Goal: Obtain resource: Obtain resource

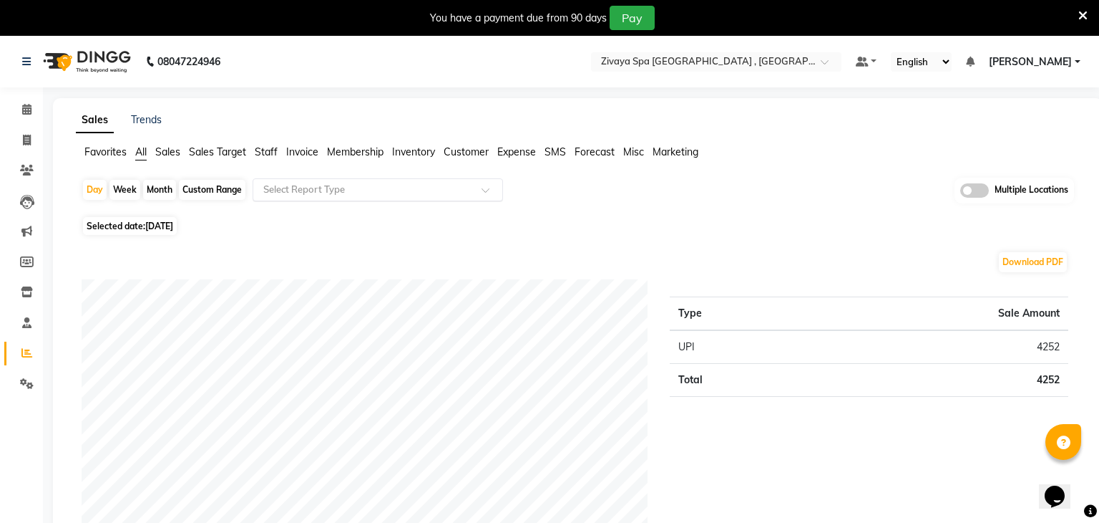
click at [329, 194] on input "text" at bounding box center [364, 190] width 206 height 14
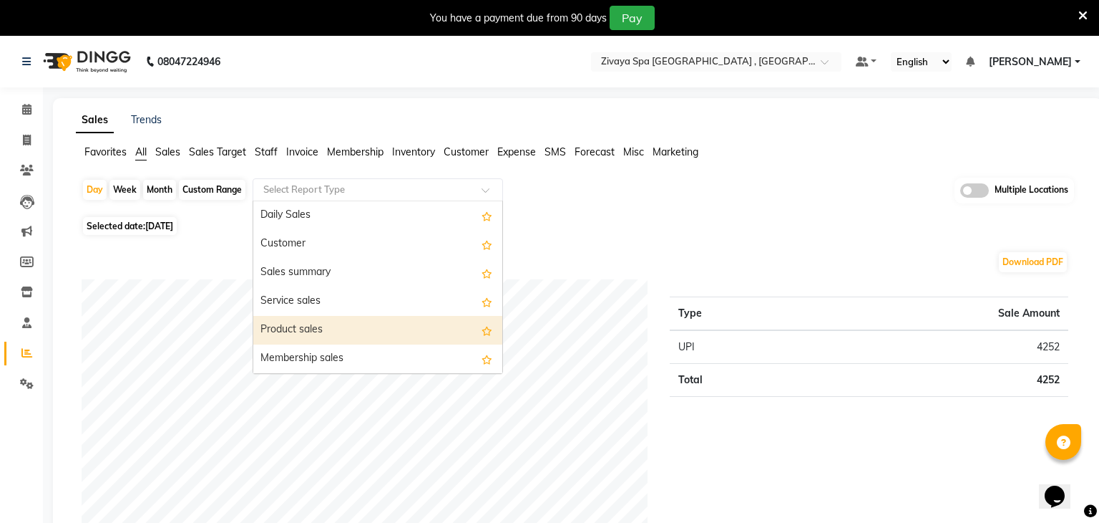
click at [307, 324] on div "Product sales" at bounding box center [377, 330] width 249 height 29
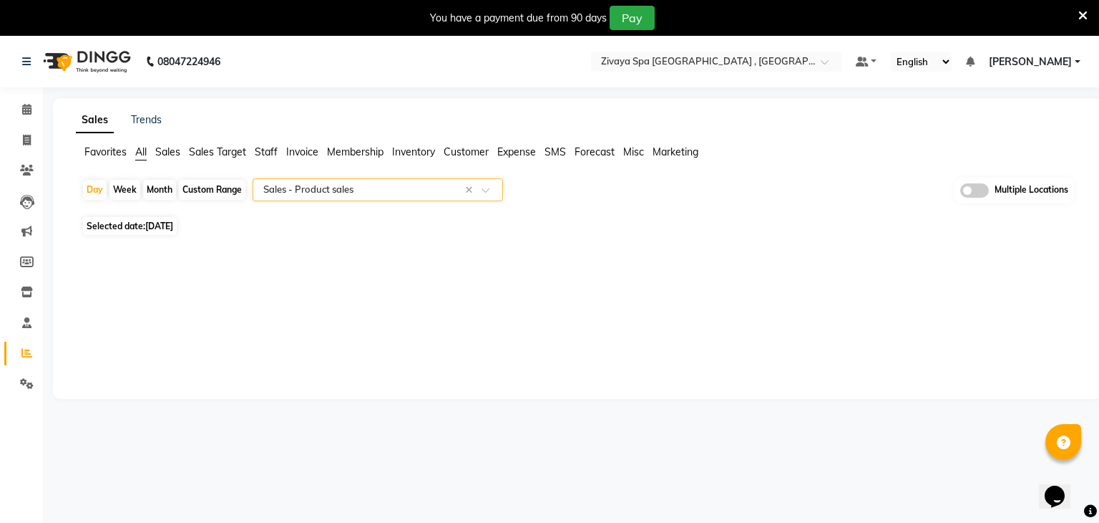
click at [983, 192] on span at bounding box center [975, 190] width 29 height 14
click at [961, 193] on input "checkbox" at bounding box center [961, 193] width 0 height 0
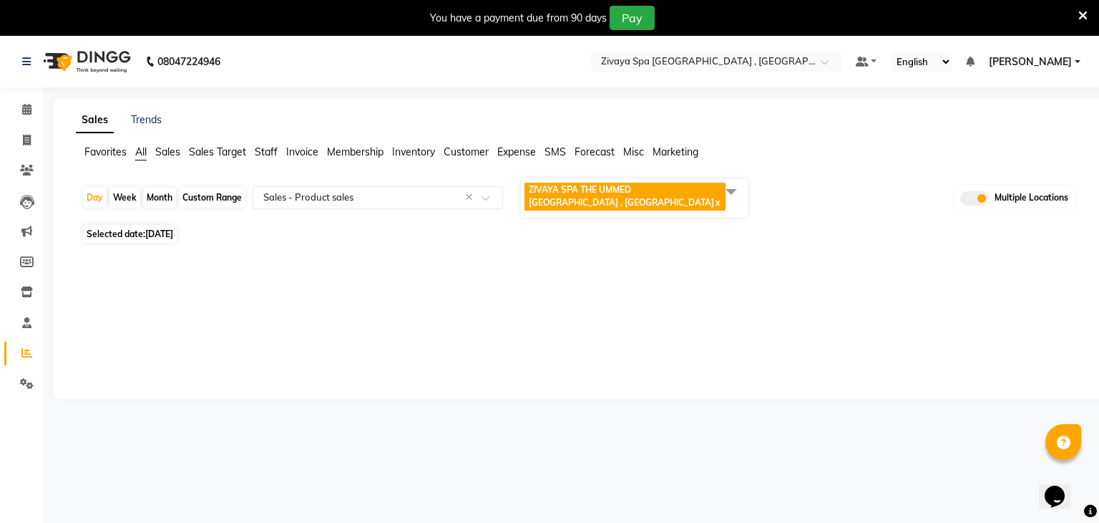
click at [641, 194] on span "ZIVAYA SPA THE UMMED [GEOGRAPHIC_DATA] , [GEOGRAPHIC_DATA]" at bounding box center [621, 196] width 185 height 24
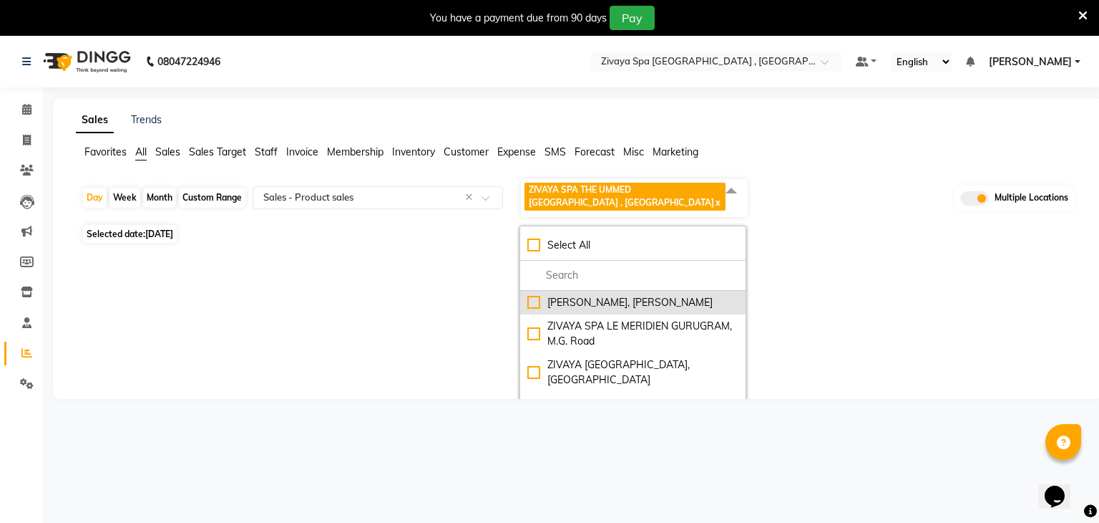
click at [634, 308] on div "[PERSON_NAME], [PERSON_NAME]" at bounding box center [633, 302] width 211 height 15
checkbox input "true"
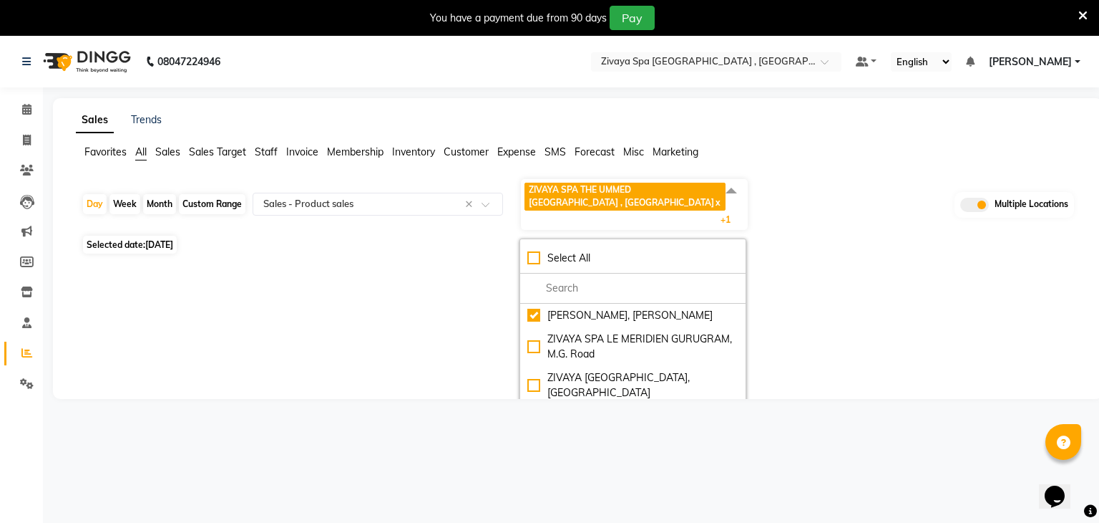
click at [158, 241] on span "[DATE]" at bounding box center [159, 244] width 28 height 11
select select "9"
select select "2025"
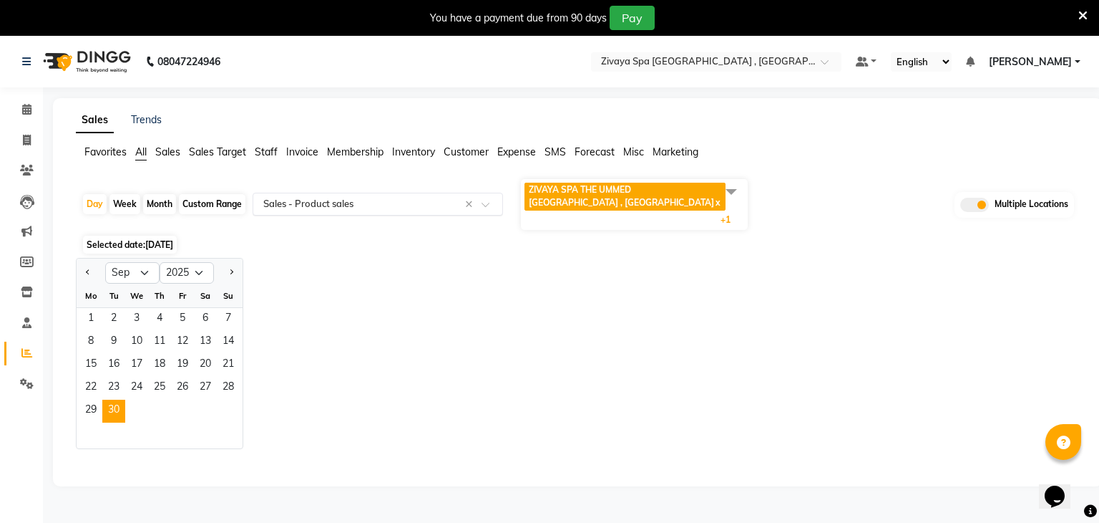
click at [330, 202] on input "text" at bounding box center [364, 204] width 206 height 14
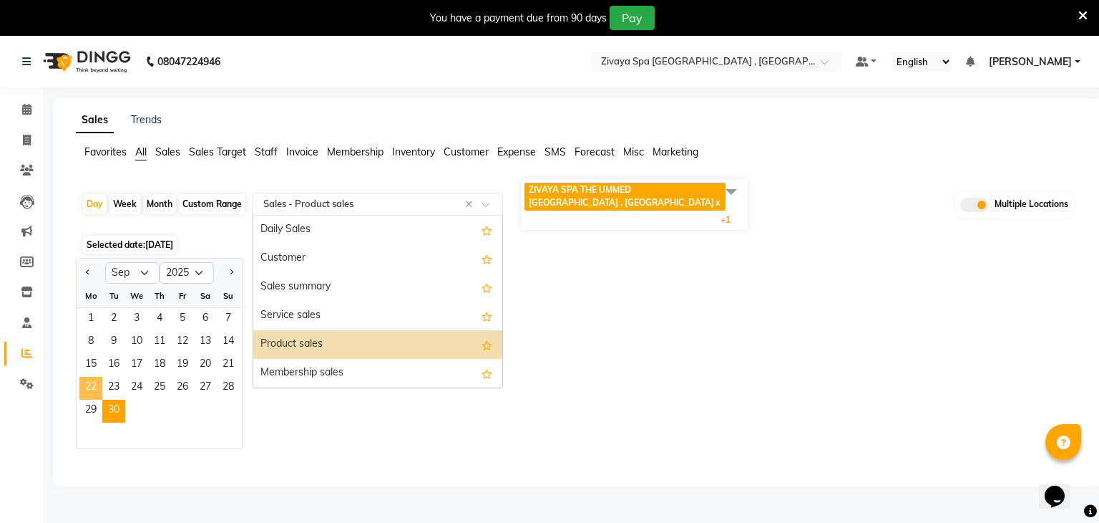
click at [97, 382] on span "22" at bounding box center [90, 387] width 23 height 23
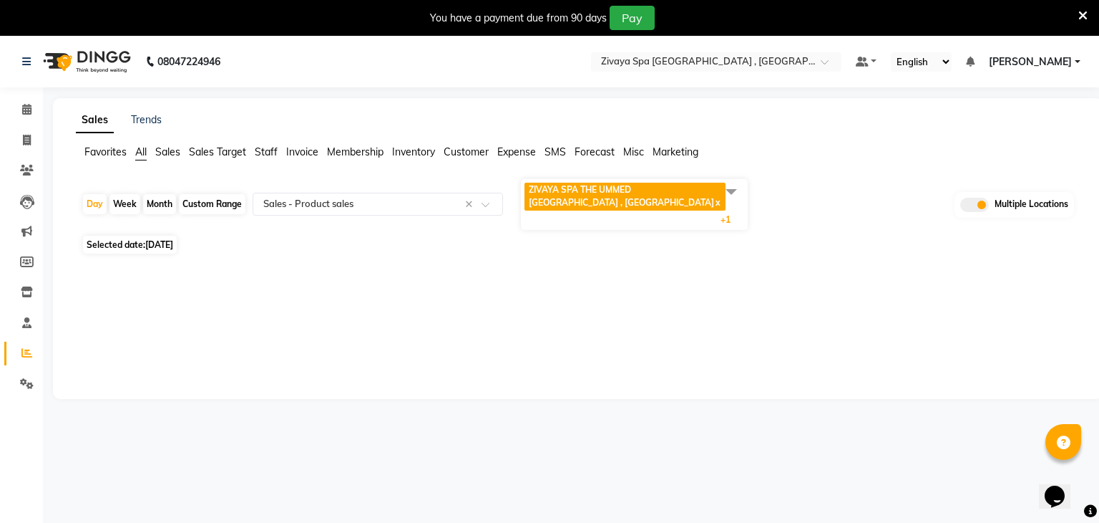
click at [235, 200] on div "Custom Range" at bounding box center [212, 204] width 67 height 20
select select "9"
select select "2025"
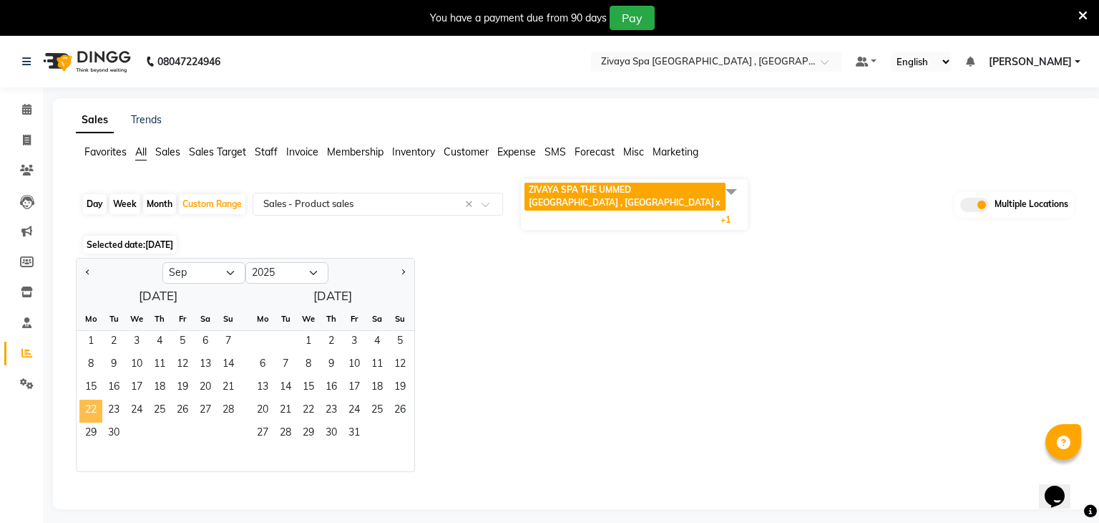
click at [94, 412] on span "22" at bounding box center [90, 410] width 23 height 23
click at [93, 423] on span "29" at bounding box center [90, 433] width 23 height 23
select select "full_report"
select select "csv"
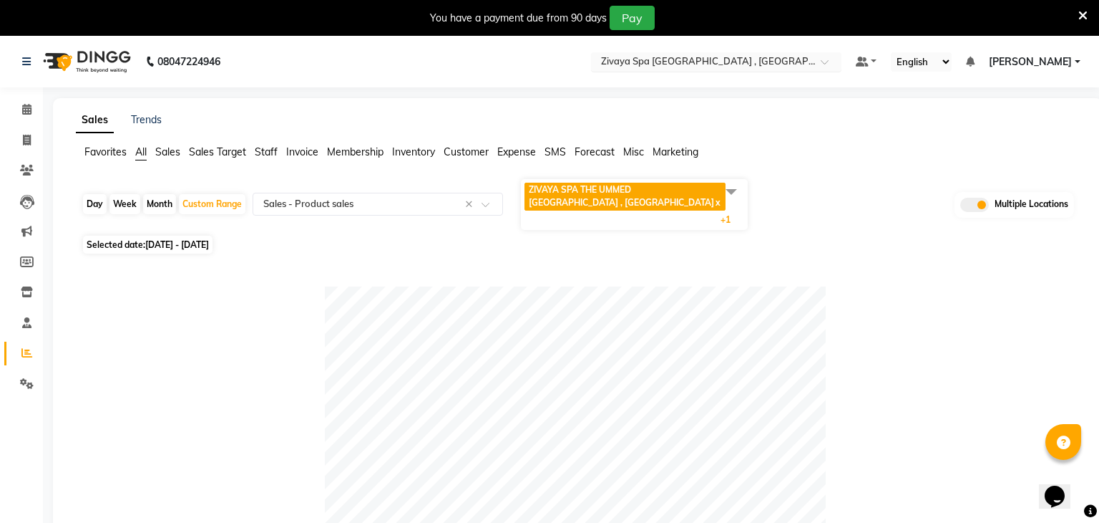
click at [701, 56] on input "text" at bounding box center [702, 63] width 208 height 14
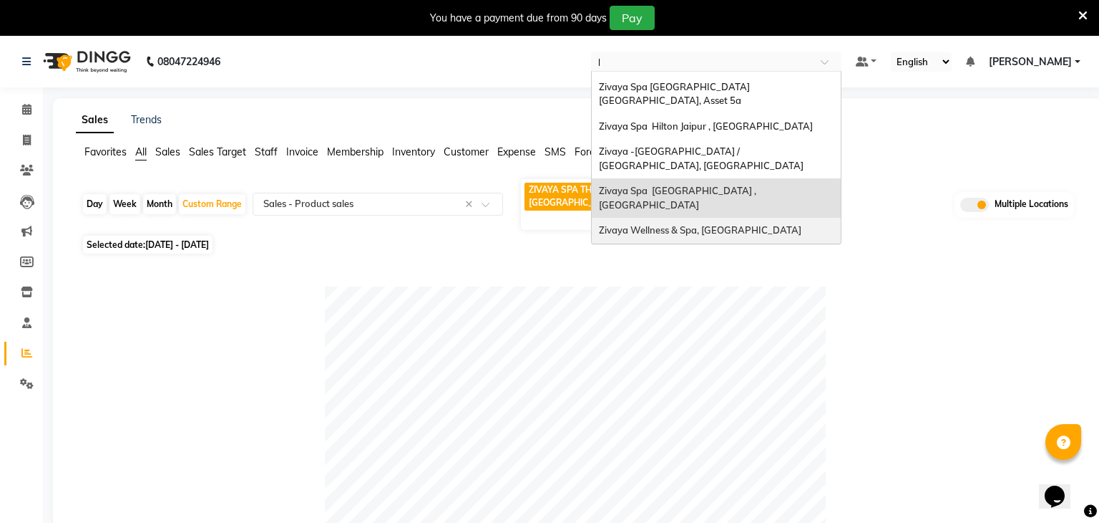
scroll to position [96, 0]
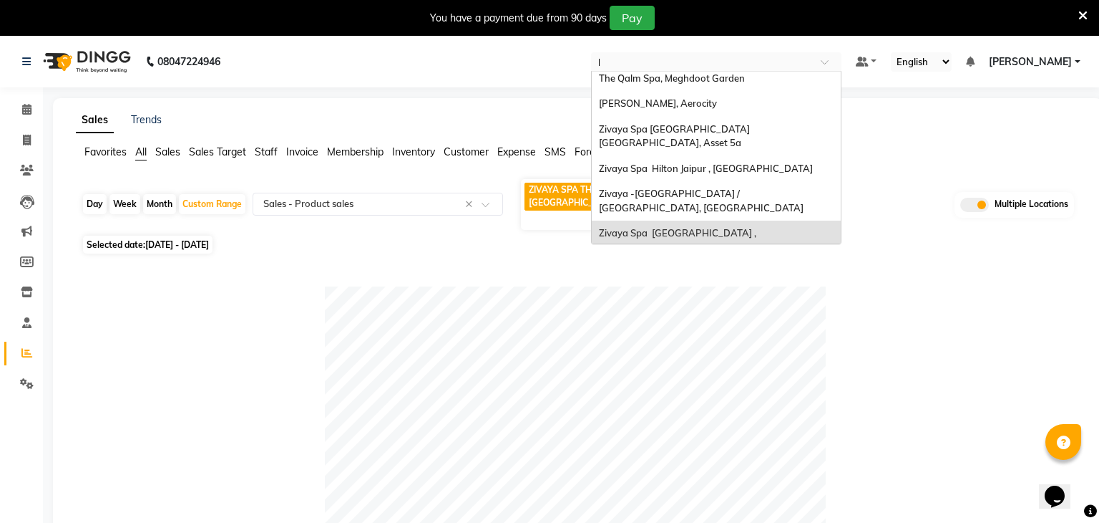
type input "le"
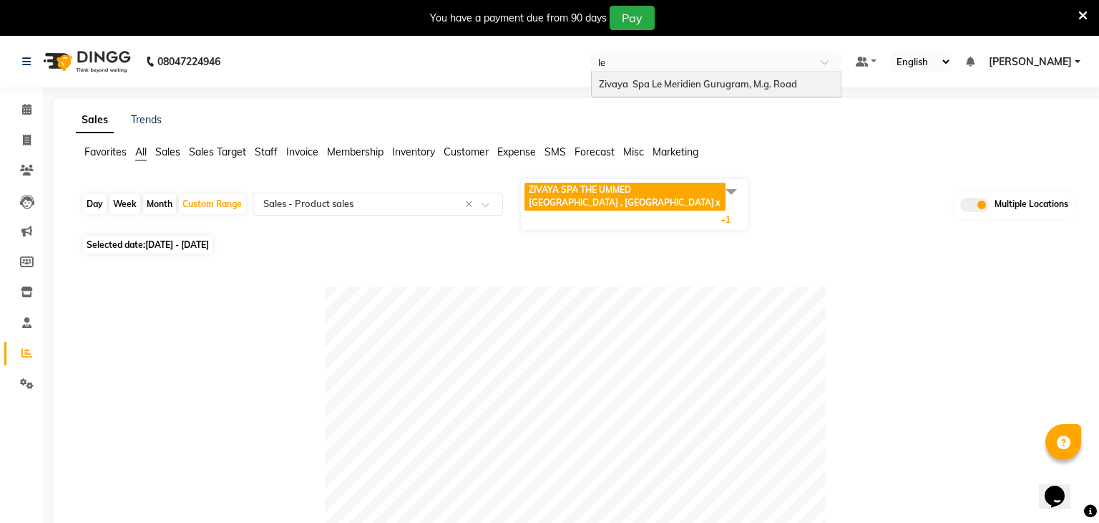
scroll to position [0, 0]
click at [701, 78] on span "Zivaya Spa Le Meridien Gurugram, M.g. Road" at bounding box center [698, 83] width 198 height 11
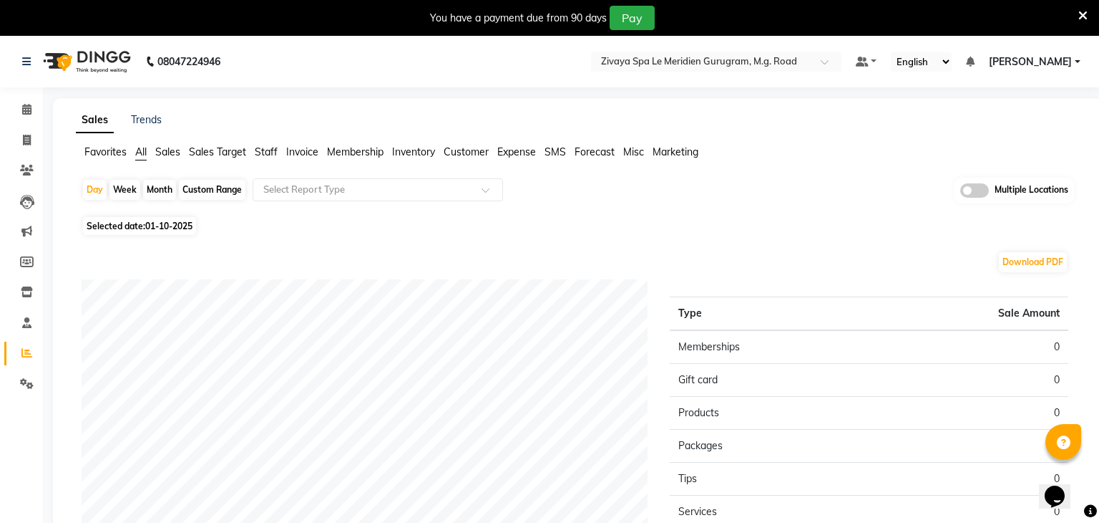
click at [183, 230] on span "01-10-2025" at bounding box center [168, 225] width 47 height 11
select select "10"
select select "2025"
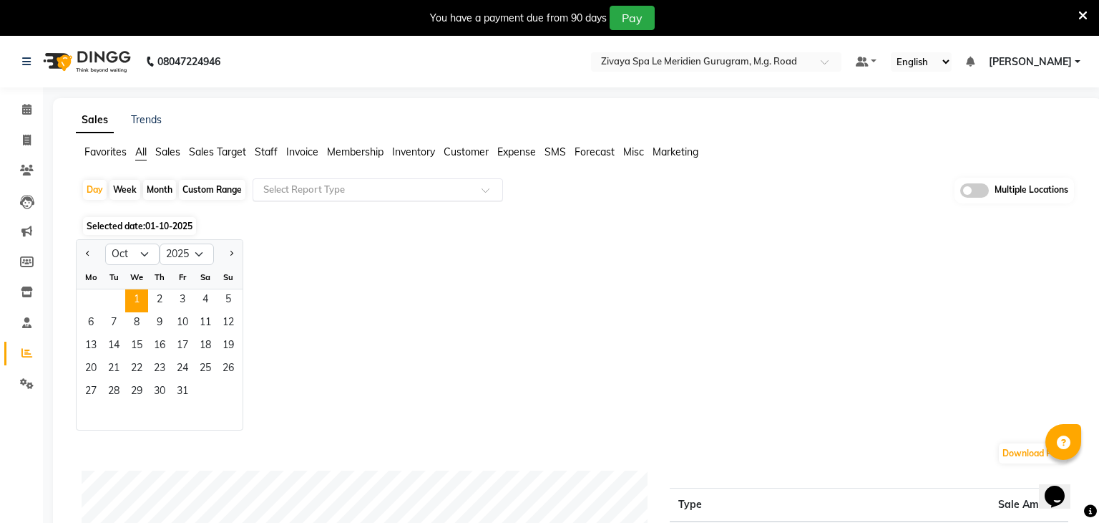
click at [286, 193] on input "text" at bounding box center [364, 190] width 206 height 14
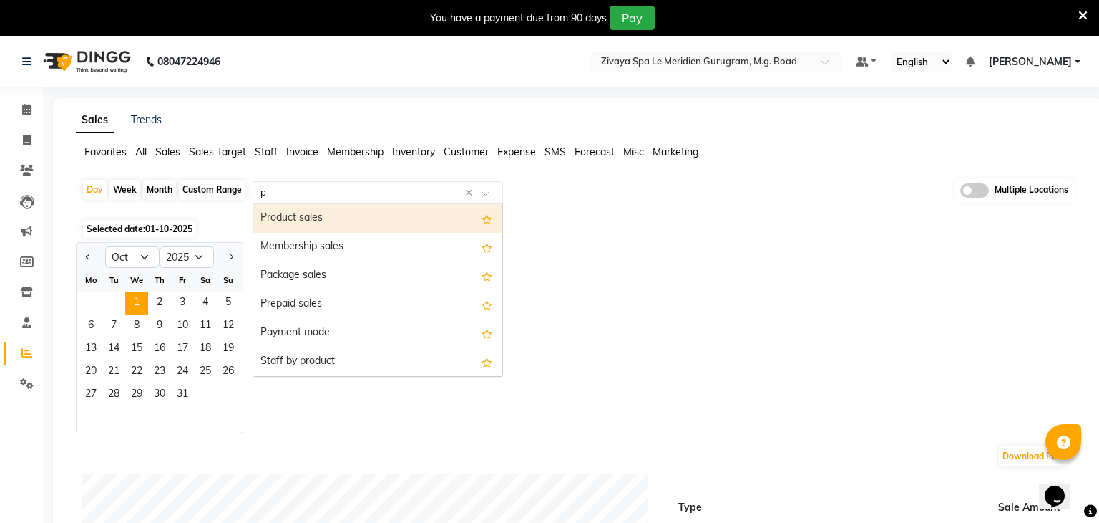
type input "pr"
click at [334, 223] on div "Product sales" at bounding box center [377, 218] width 249 height 29
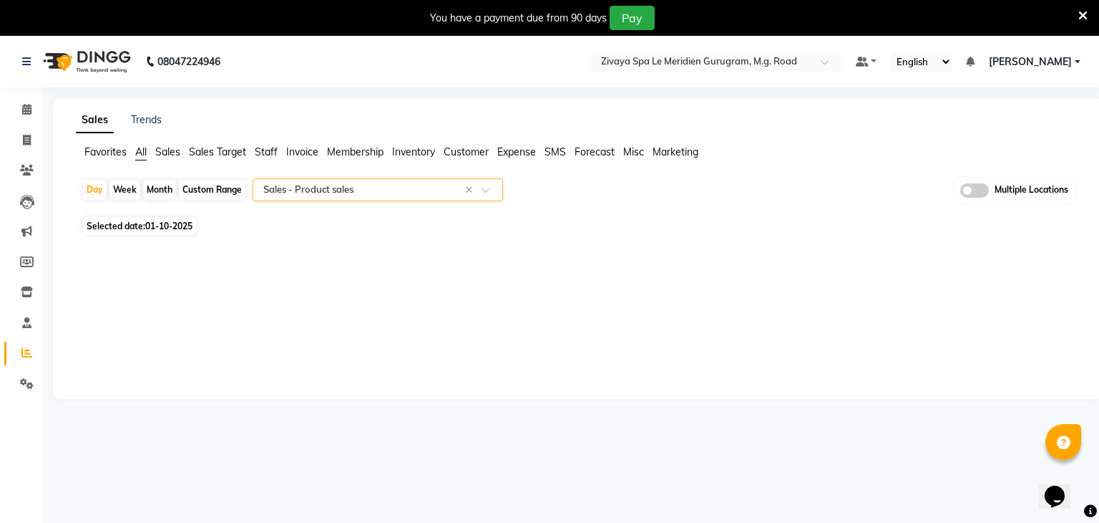
click at [143, 220] on span "Selected date: 01-10-2025" at bounding box center [139, 226] width 113 height 18
select select "10"
select select "2025"
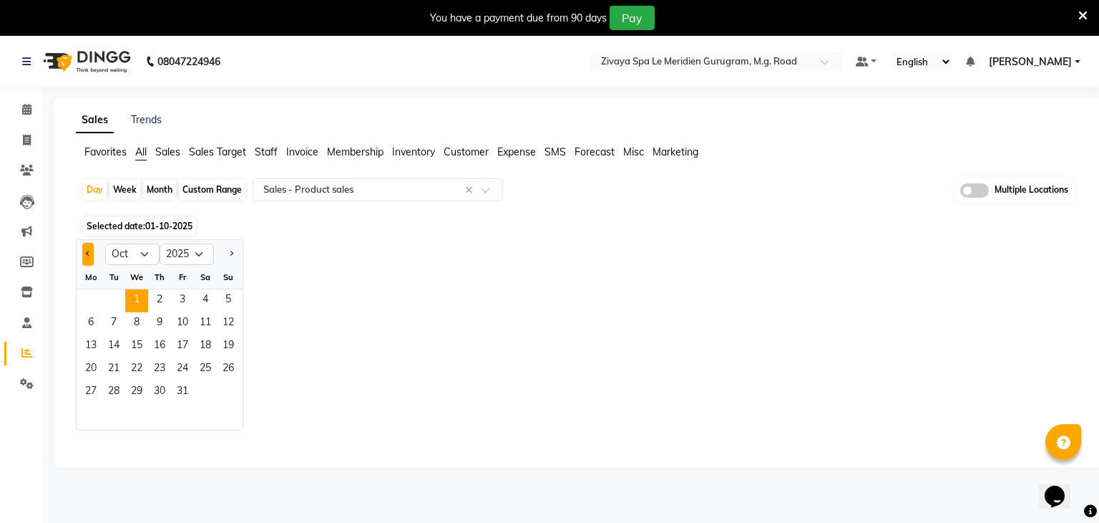
click at [89, 249] on button "Previous month" at bounding box center [87, 254] width 11 height 23
select select "9"
click at [94, 366] on span "22" at bounding box center [90, 369] width 23 height 23
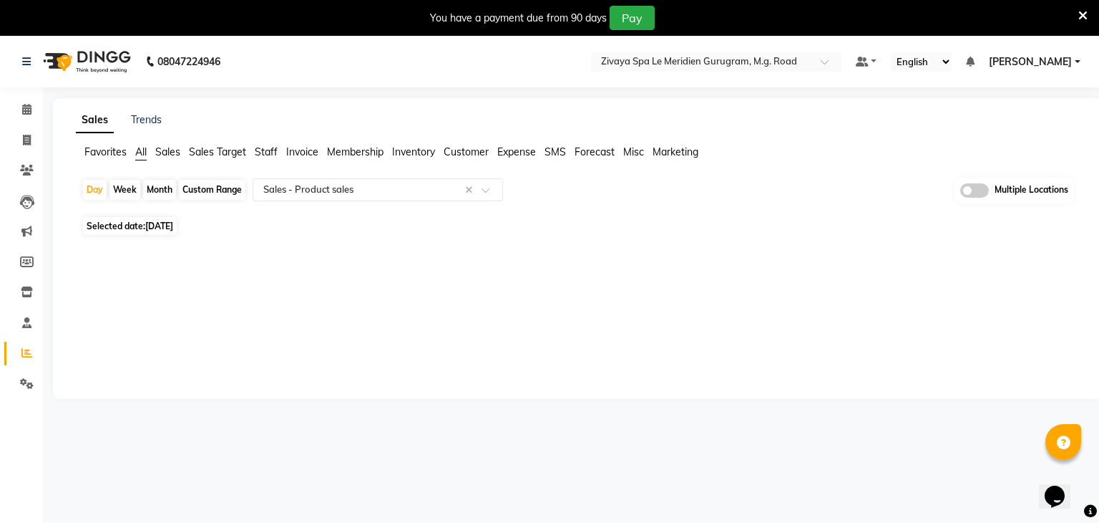
click at [218, 195] on div "Custom Range" at bounding box center [212, 190] width 67 height 20
select select "9"
select select "2025"
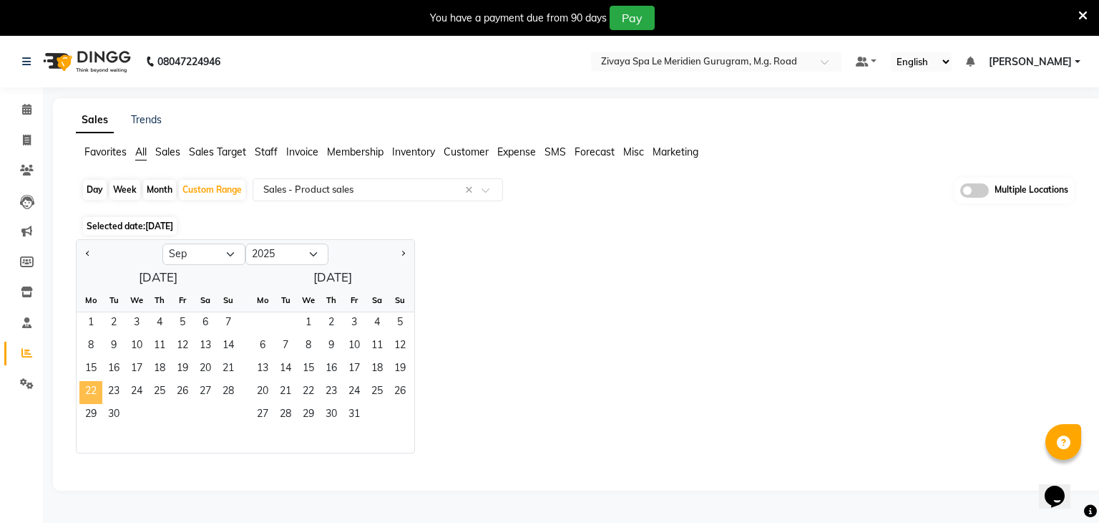
click at [89, 398] on span "22" at bounding box center [90, 392] width 23 height 23
click at [89, 409] on span "29" at bounding box center [90, 415] width 23 height 23
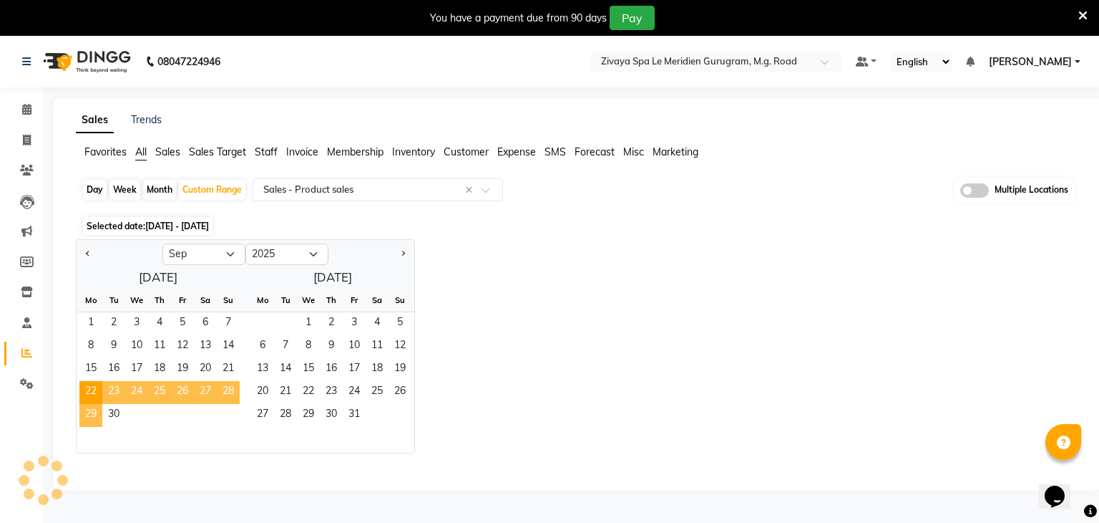
select select "filtered_report"
select select "csv"
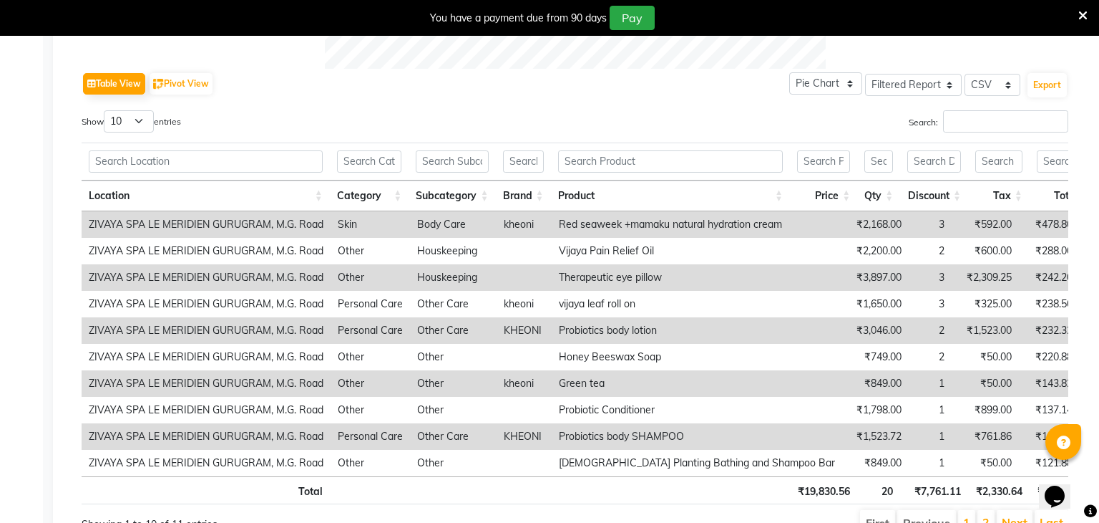
scroll to position [760, 0]
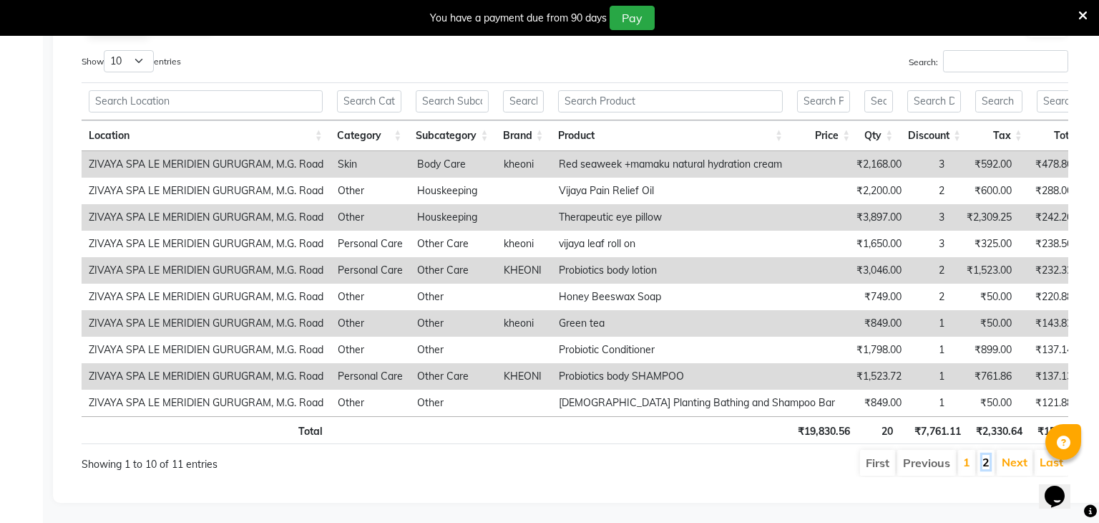
click at [986, 463] on link "2" at bounding box center [986, 462] width 7 height 14
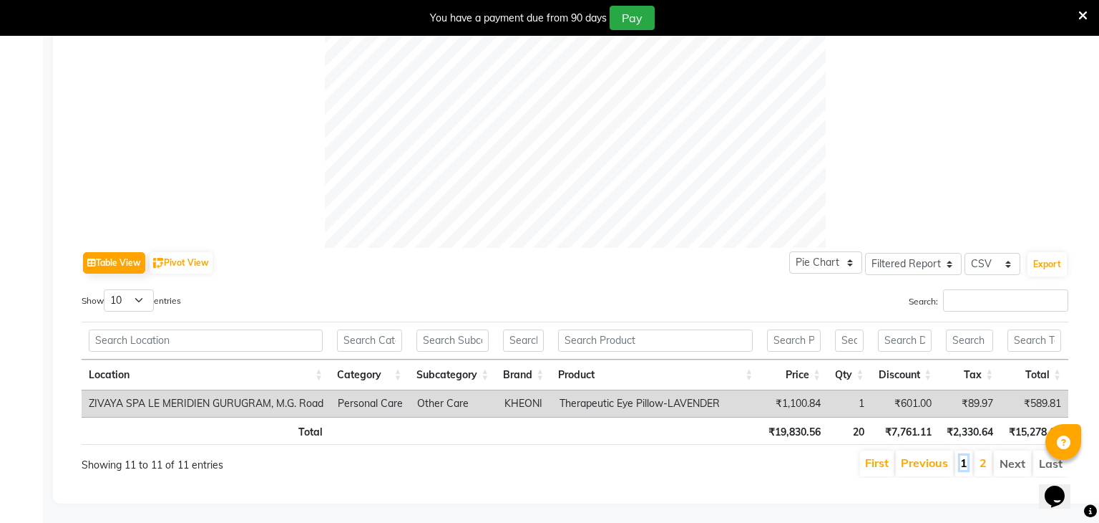
click at [968, 465] on link "1" at bounding box center [964, 462] width 7 height 14
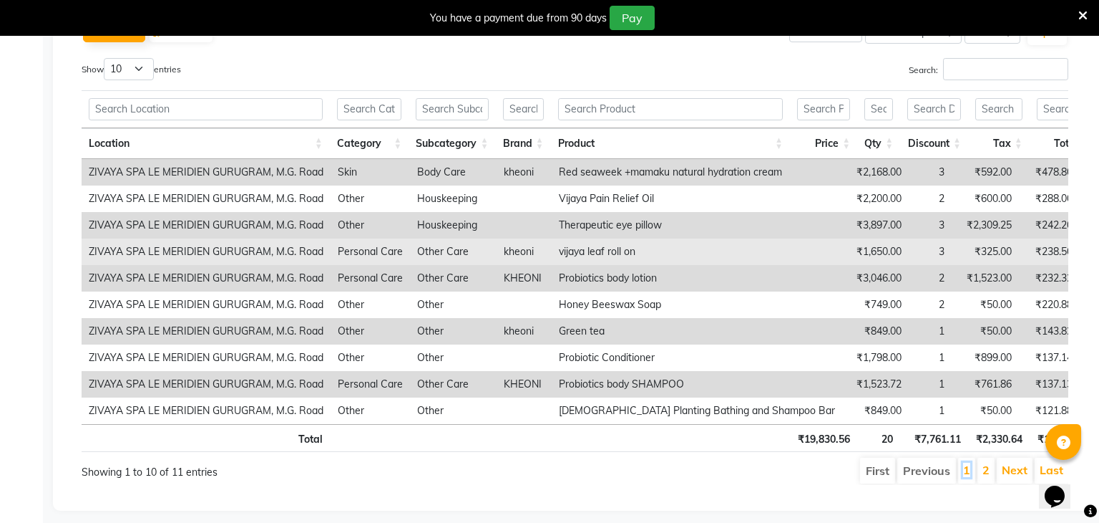
scroll to position [753, 0]
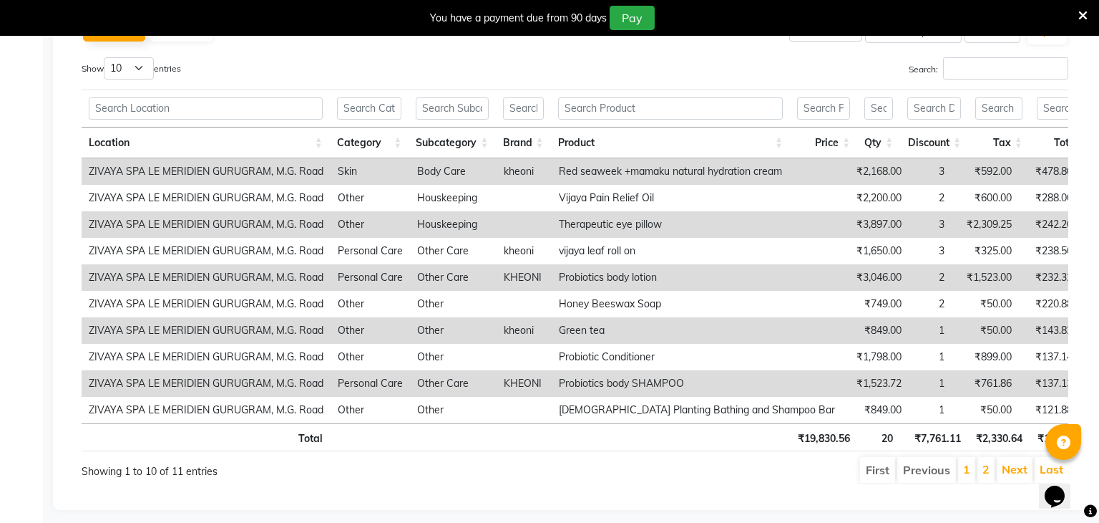
click at [983, 461] on li "2" at bounding box center [986, 470] width 17 height 26
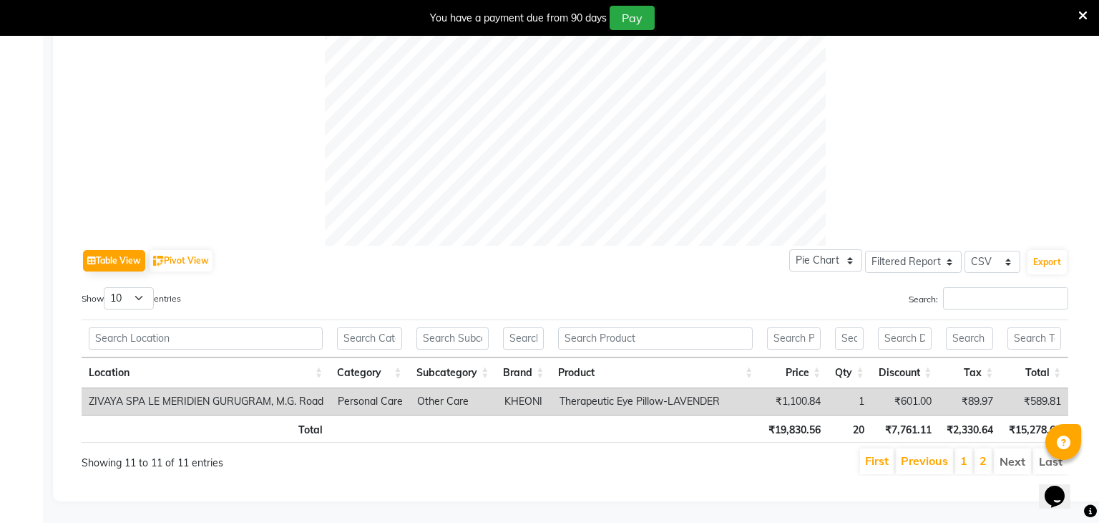
scroll to position [521, 0]
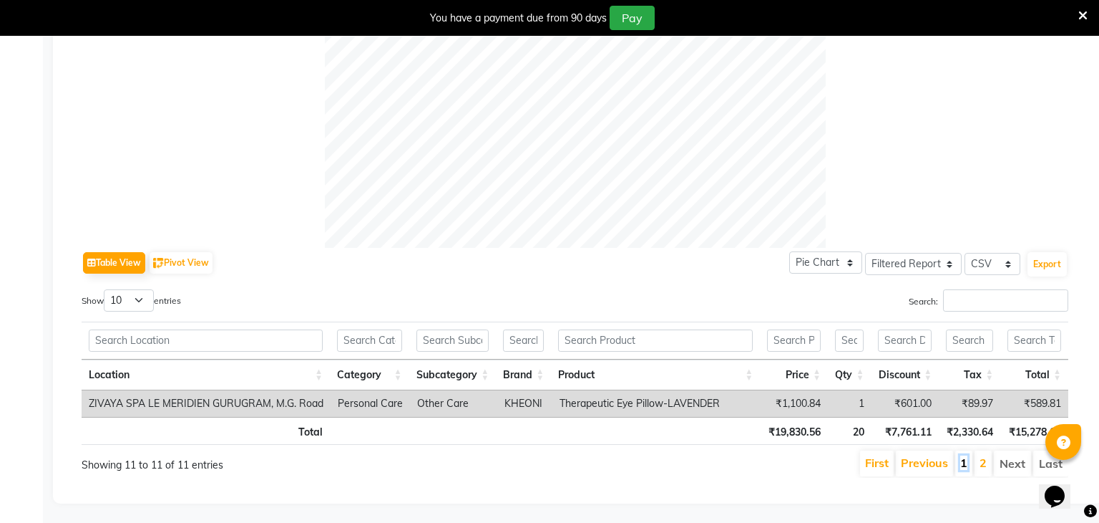
click at [968, 465] on link "1" at bounding box center [964, 462] width 7 height 14
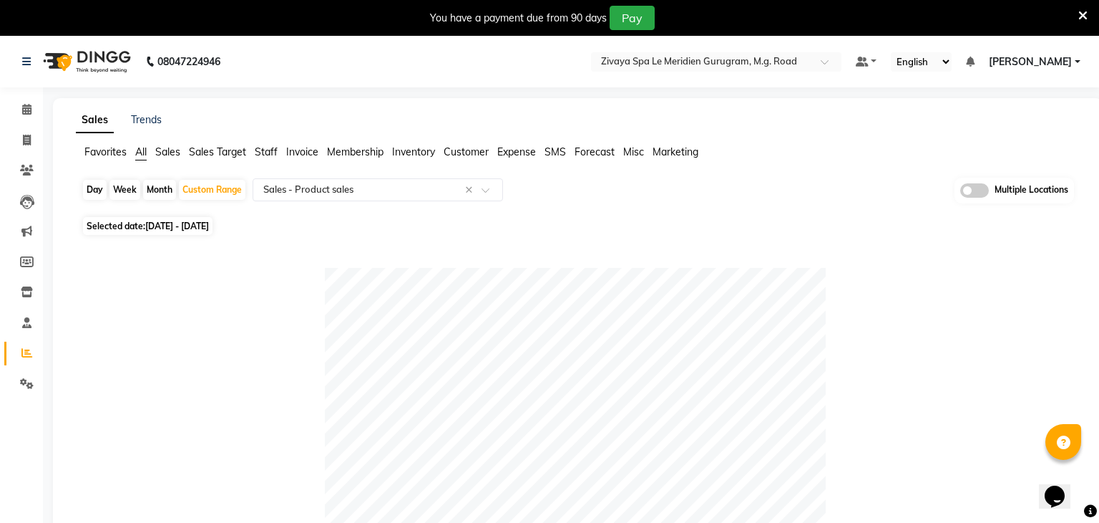
scroll to position [760, 0]
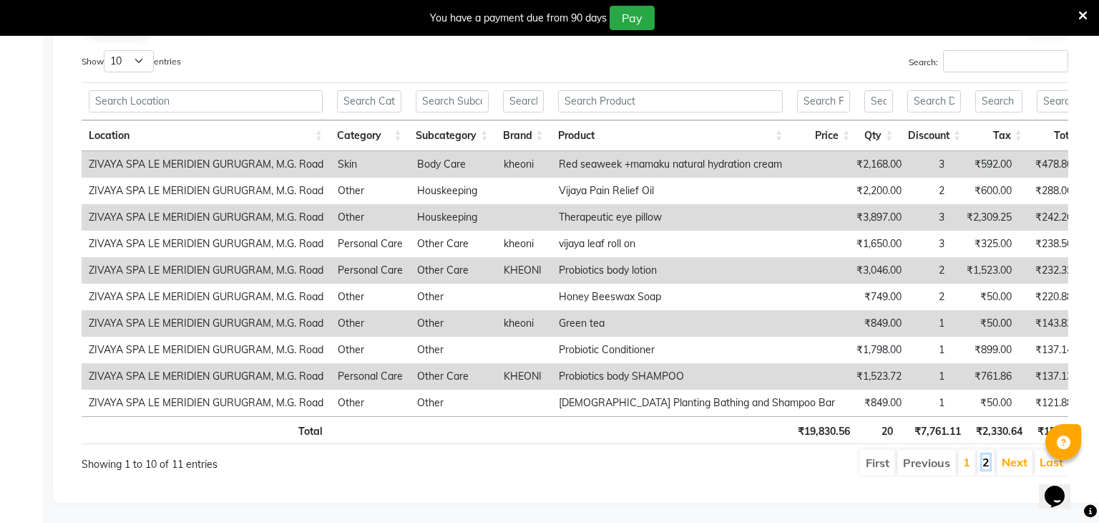
click at [986, 456] on link "2" at bounding box center [986, 462] width 7 height 14
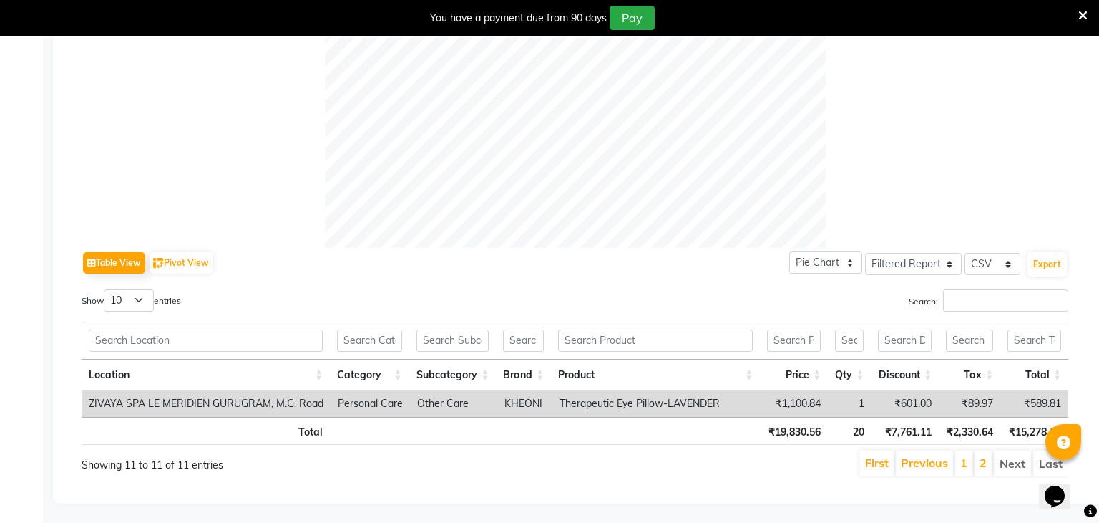
click at [962, 460] on li "1" at bounding box center [964, 463] width 17 height 26
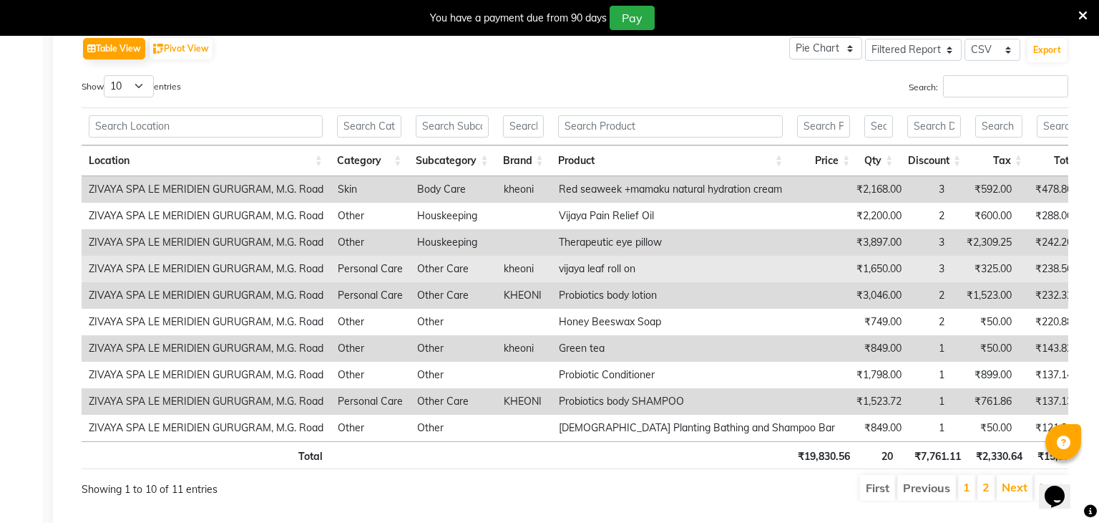
scroll to position [751, 0]
